Goal: Find specific page/section: Find specific page/section

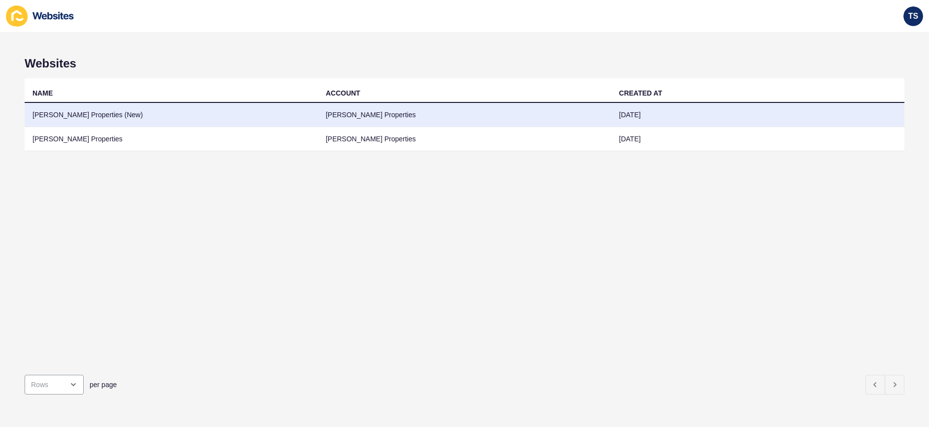
click at [114, 118] on td "[PERSON_NAME] Properties (New)" at bounding box center [171, 115] width 293 height 24
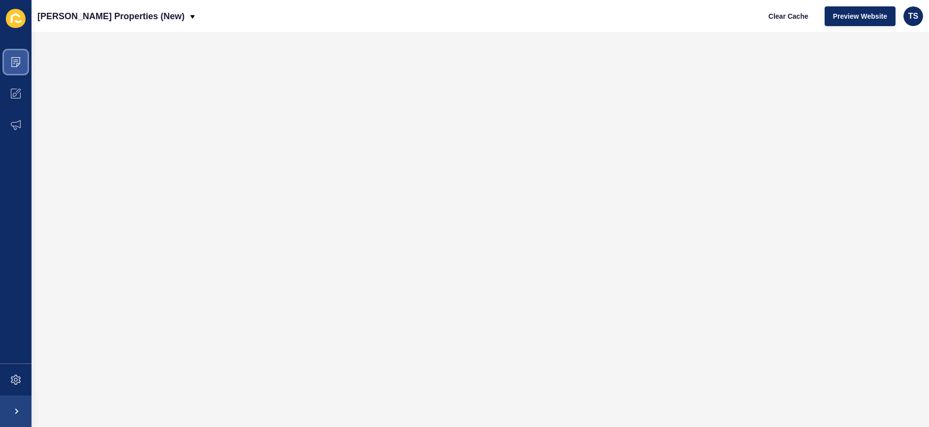
click at [14, 55] on span at bounding box center [16, 62] width 32 height 32
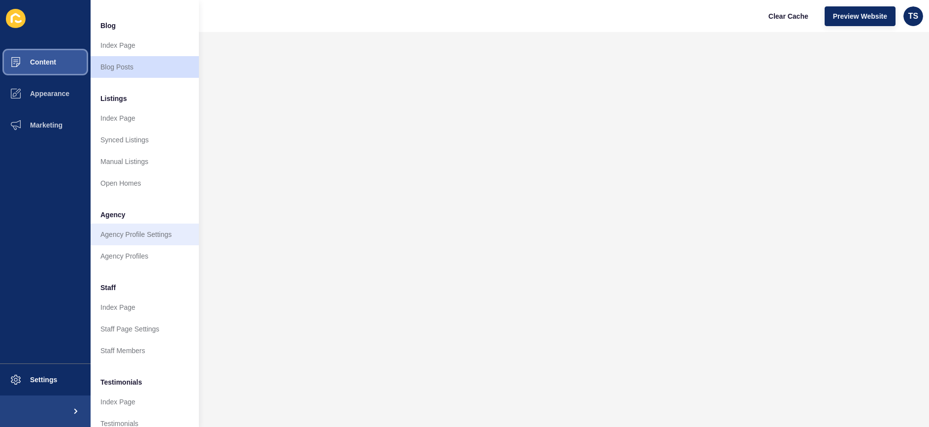
scroll to position [84, 0]
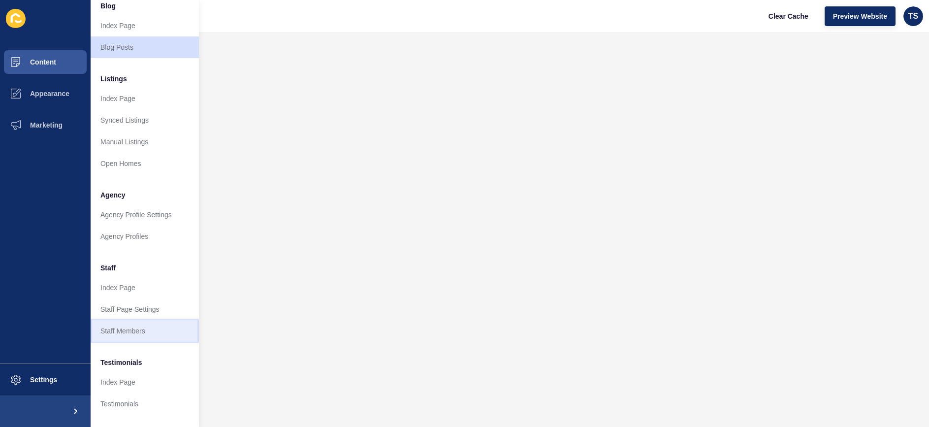
click at [145, 330] on link "Staff Members" at bounding box center [145, 331] width 108 height 22
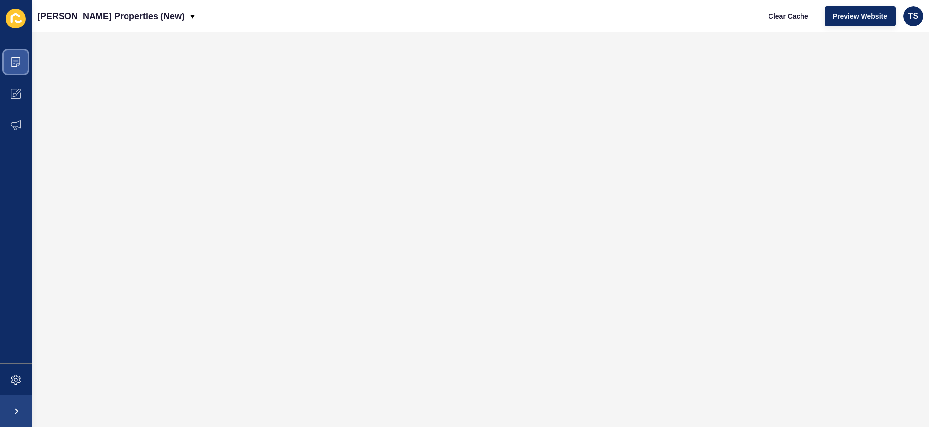
click at [15, 60] on icon at bounding box center [16, 62] width 10 height 10
click at [18, 64] on icon at bounding box center [15, 62] width 9 height 10
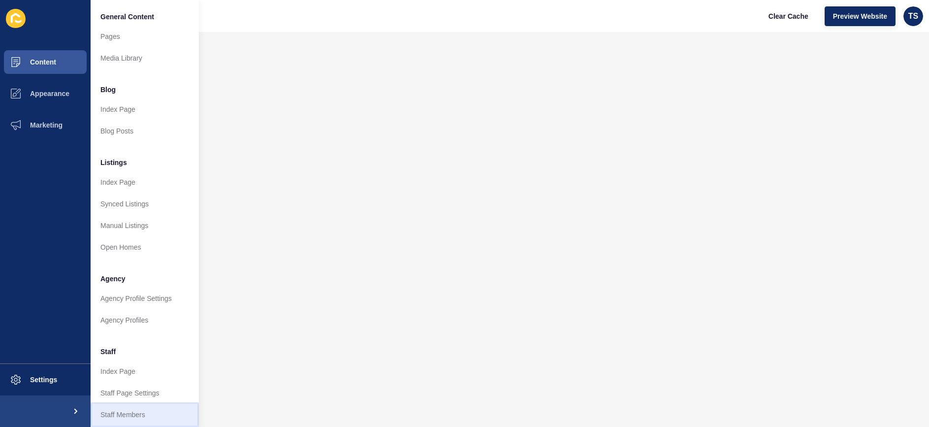
click at [125, 411] on link "Staff Members" at bounding box center [145, 415] width 108 height 22
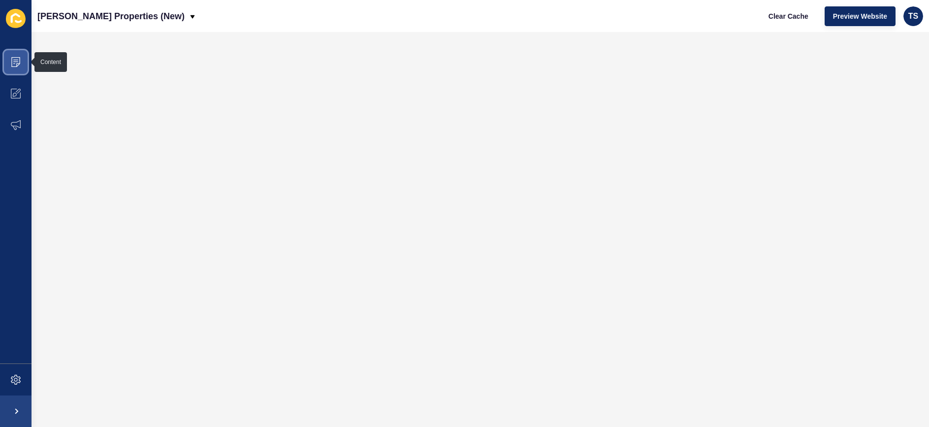
click at [6, 61] on span at bounding box center [16, 62] width 32 height 32
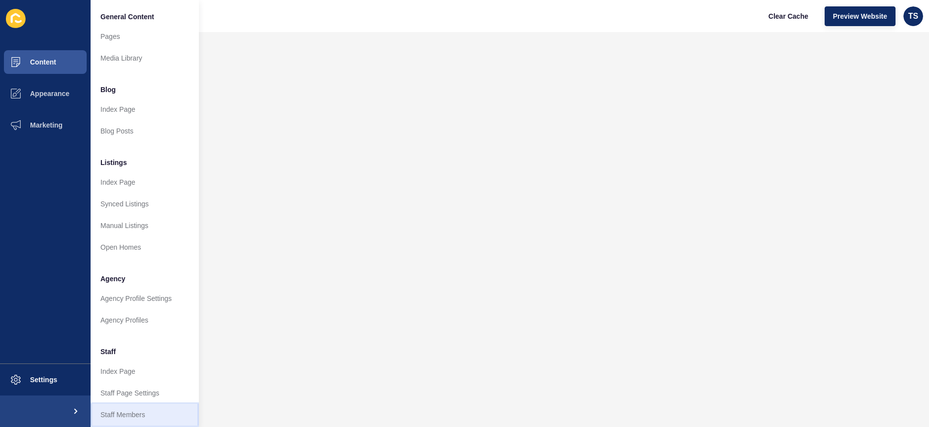
click at [134, 418] on link "Staff Members" at bounding box center [145, 415] width 108 height 22
